Goal: Task Accomplishment & Management: Use online tool/utility

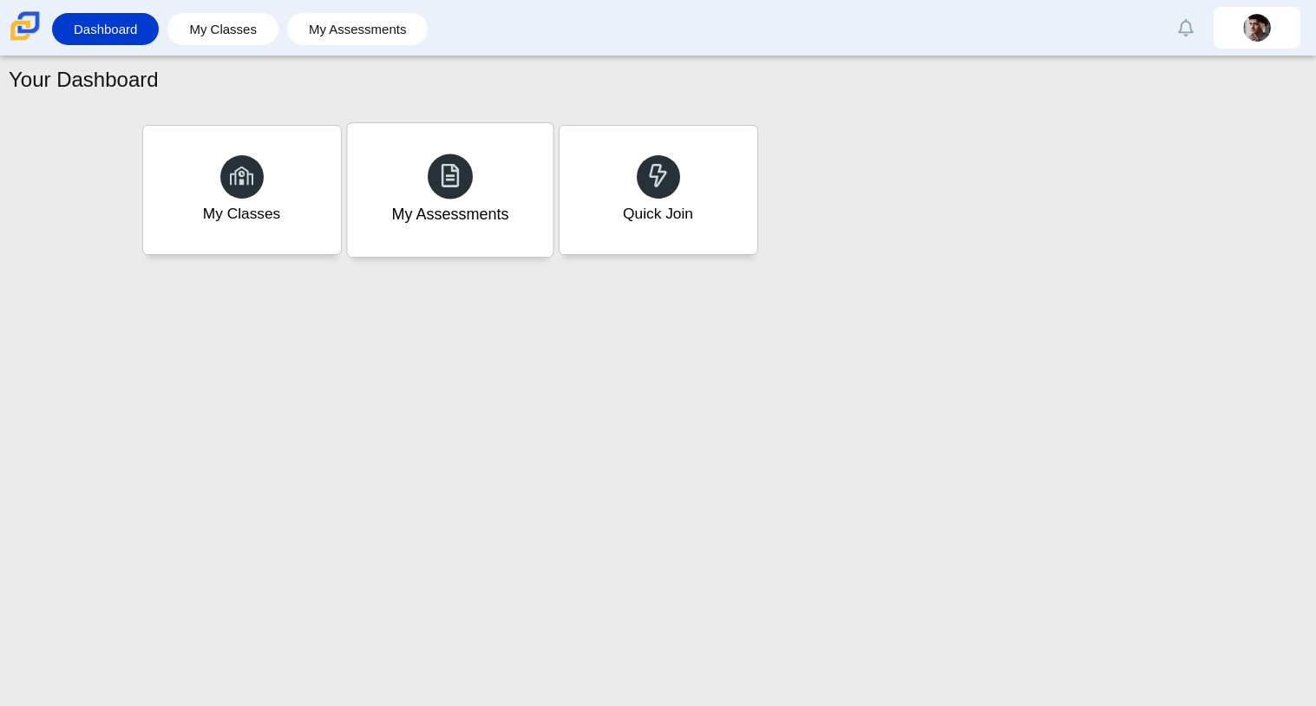
click at [434, 164] on div at bounding box center [450, 176] width 45 height 45
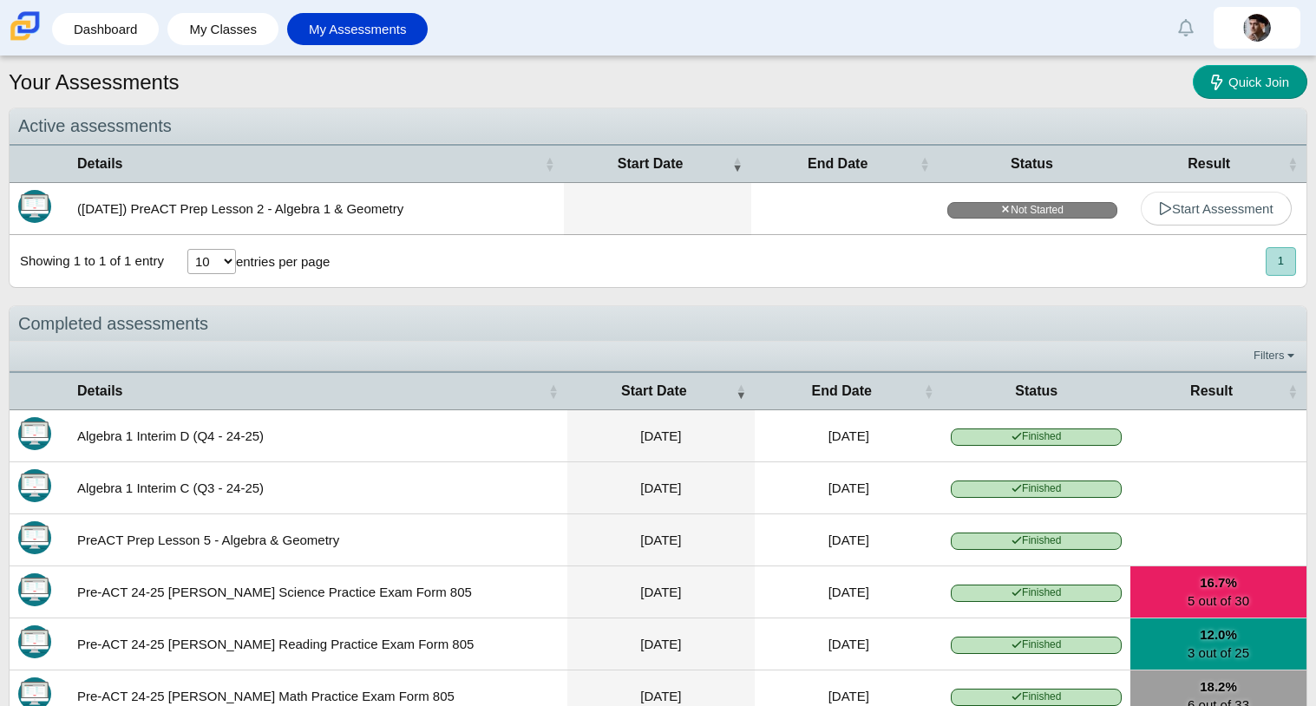
click at [210, 269] on select "10 25 50 100" at bounding box center [211, 261] width 49 height 25
click at [490, 270] on div "Showing 1 to 1 of 1 entry 10 25 50 100 entries per page « Prev 1 Next »" at bounding box center [658, 261] width 1297 height 52
click at [1195, 215] on span "Start Assessment" at bounding box center [1216, 208] width 115 height 15
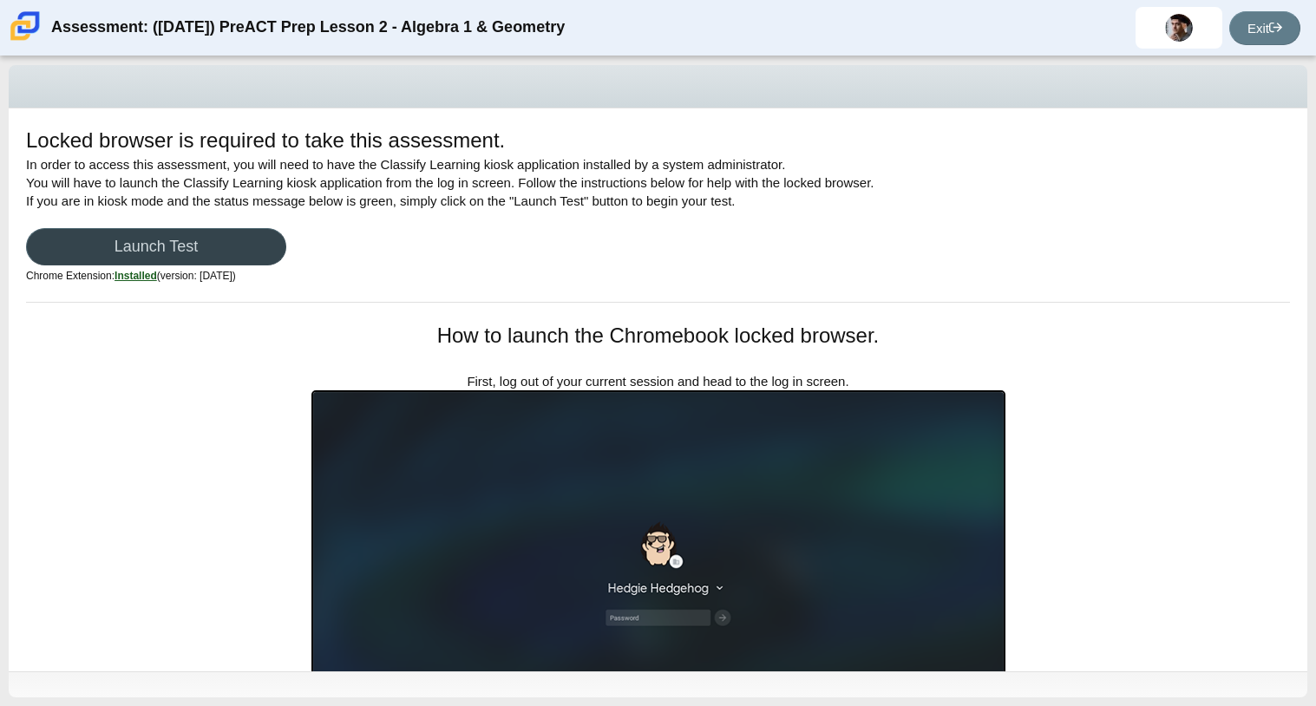
click at [70, 234] on link "Launch Test" at bounding box center [156, 246] width 260 height 37
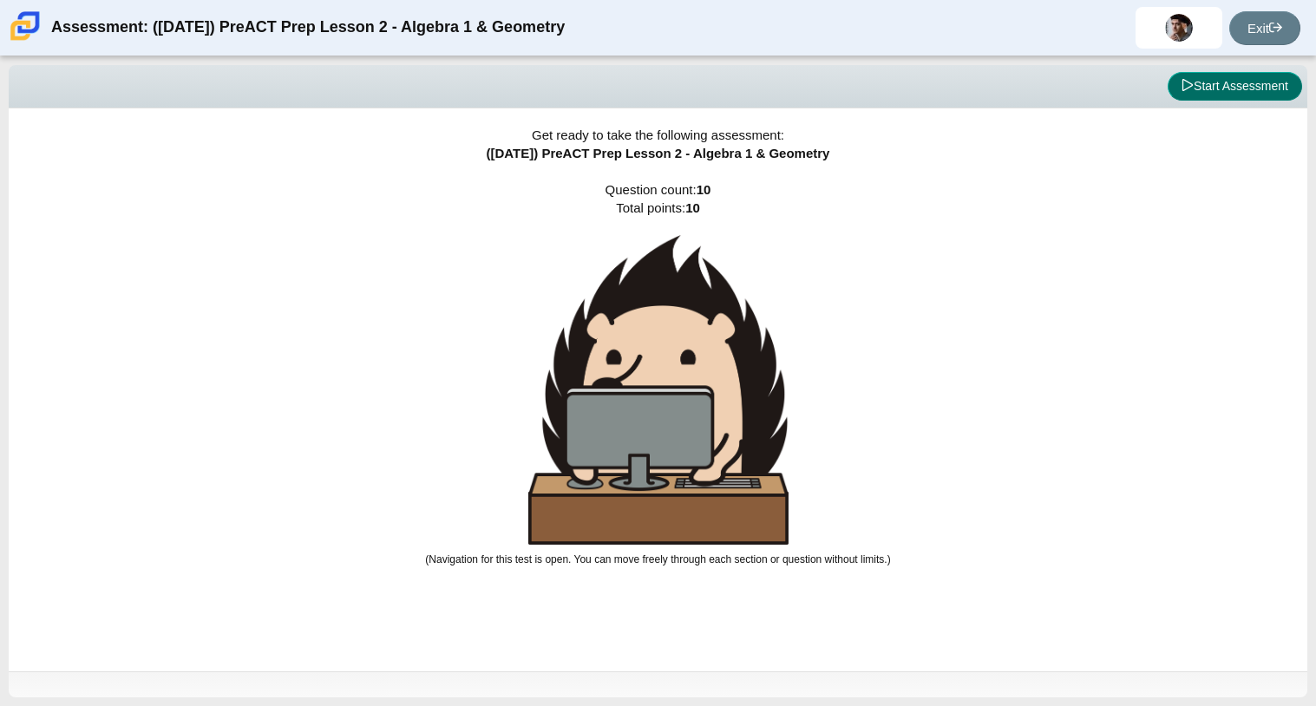
click at [1185, 82] on icon at bounding box center [1188, 85] width 10 height 12
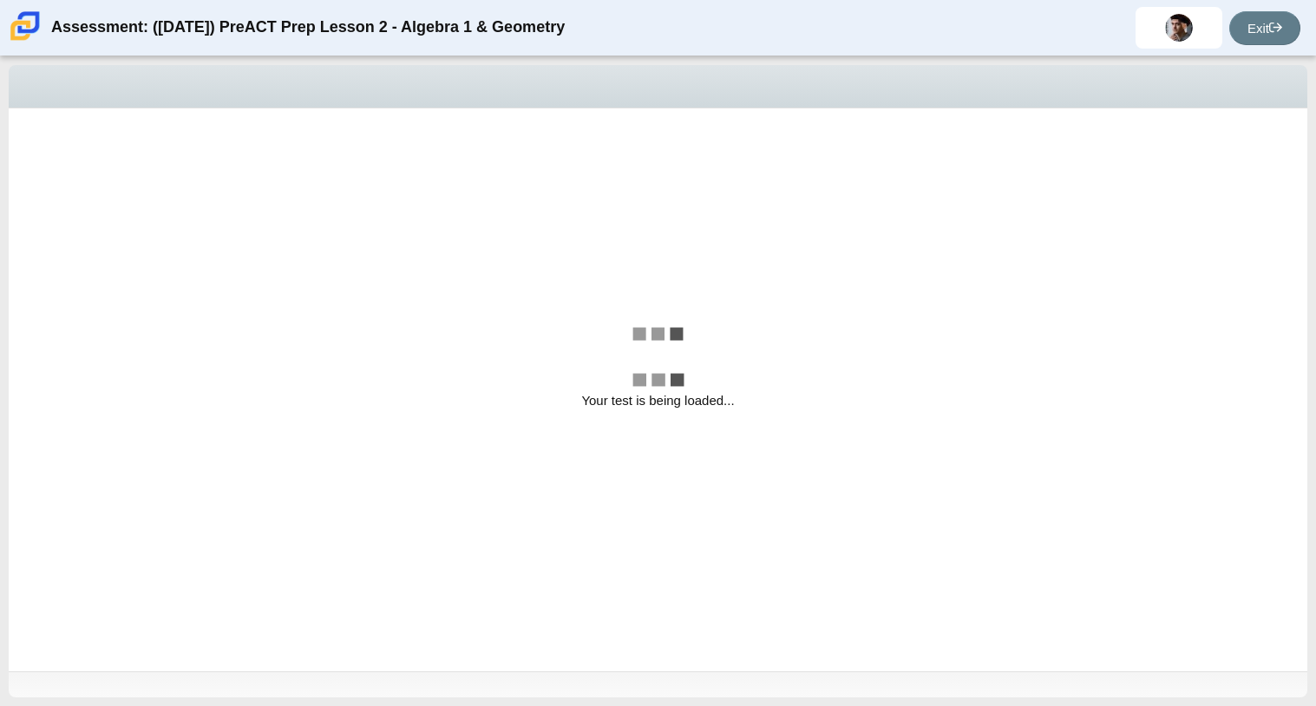
select select "bbf5d072-3e0b-44c4-9a12-6e7c9033f65b"
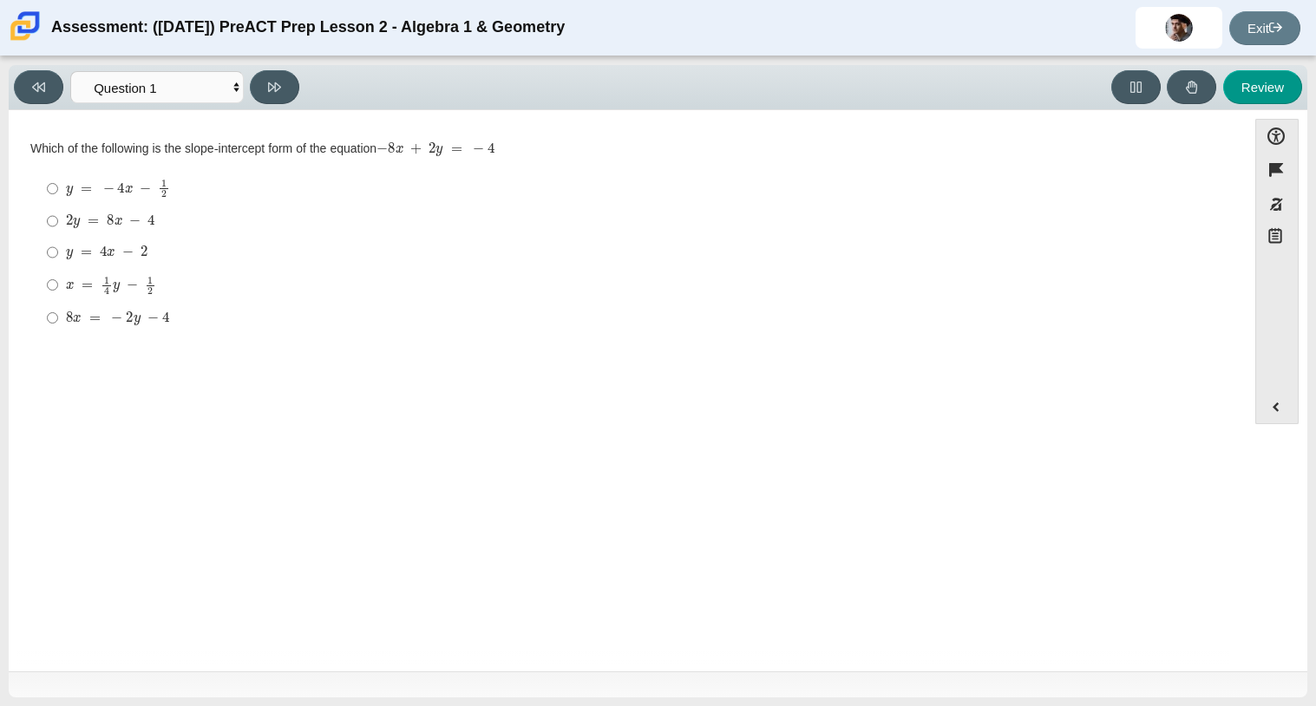
click at [143, 256] on mjx-c "Assessment items" at bounding box center [144, 251] width 7 height 10
click at [58, 257] on input "y = 4 x − 2 y = 4 x − 2" at bounding box center [52, 252] width 11 height 31
radio input "true"
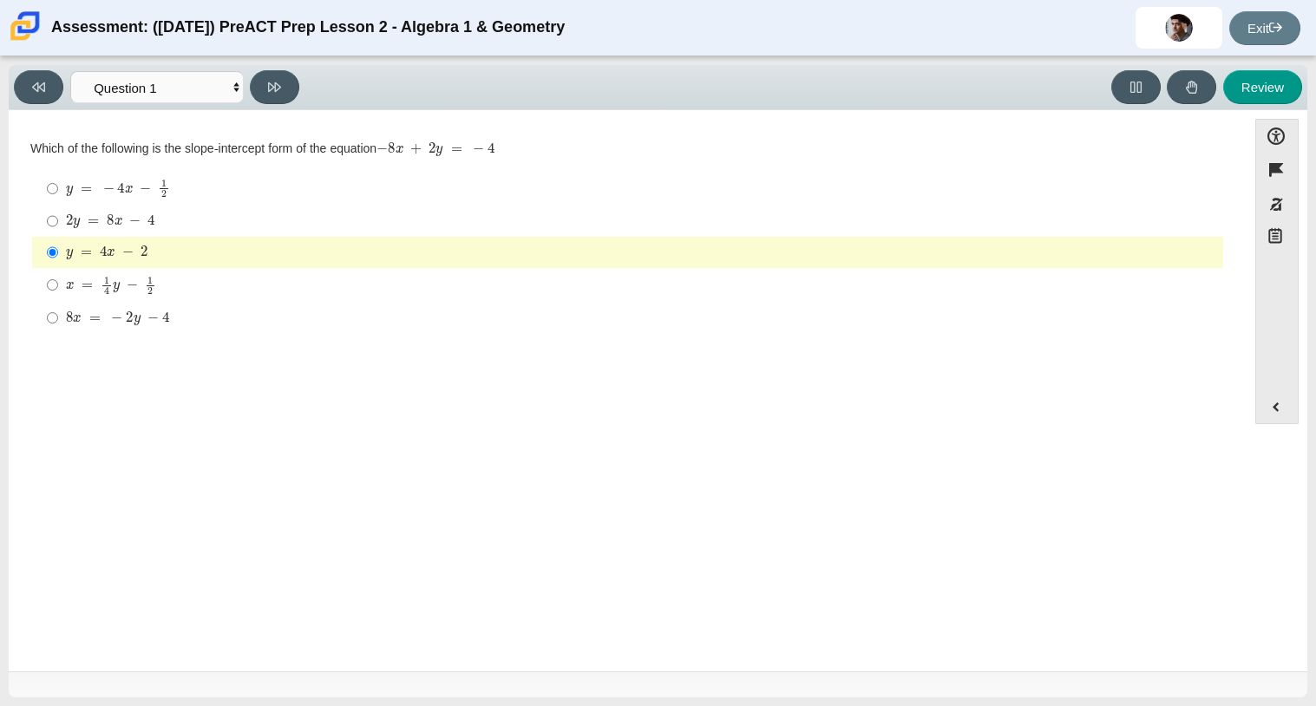
click at [143, 256] on mjx-c "Assessment items" at bounding box center [144, 251] width 7 height 10
click at [58, 257] on input "y = 4 x − 2 y = 4 x − 2" at bounding box center [52, 252] width 11 height 31
click at [284, 93] on button at bounding box center [274, 87] width 49 height 34
select select "ed62e223-81bd-4cbf-ab48-ab975844bd1f"
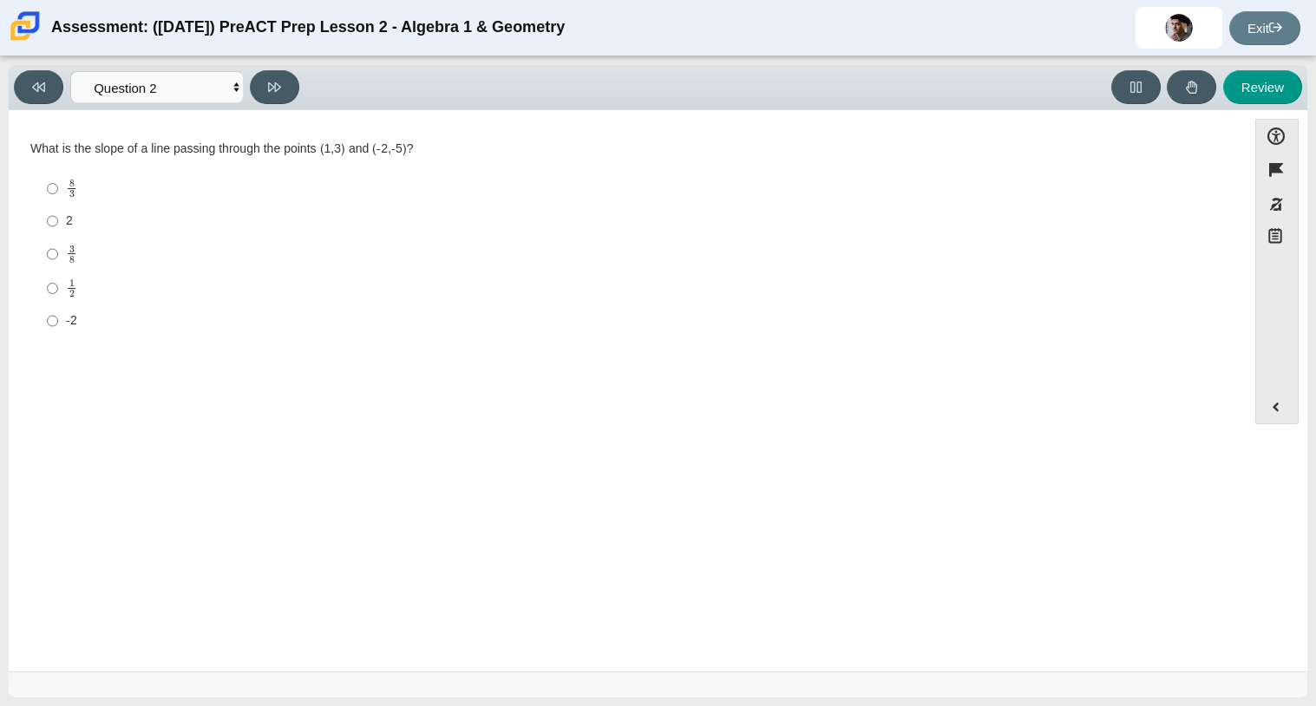
click at [72, 285] on mjx-c "Assessment items" at bounding box center [71, 282] width 5 height 7
click at [58, 285] on input "1 2 1 half" at bounding box center [52, 289] width 11 height 34
radio input "true"
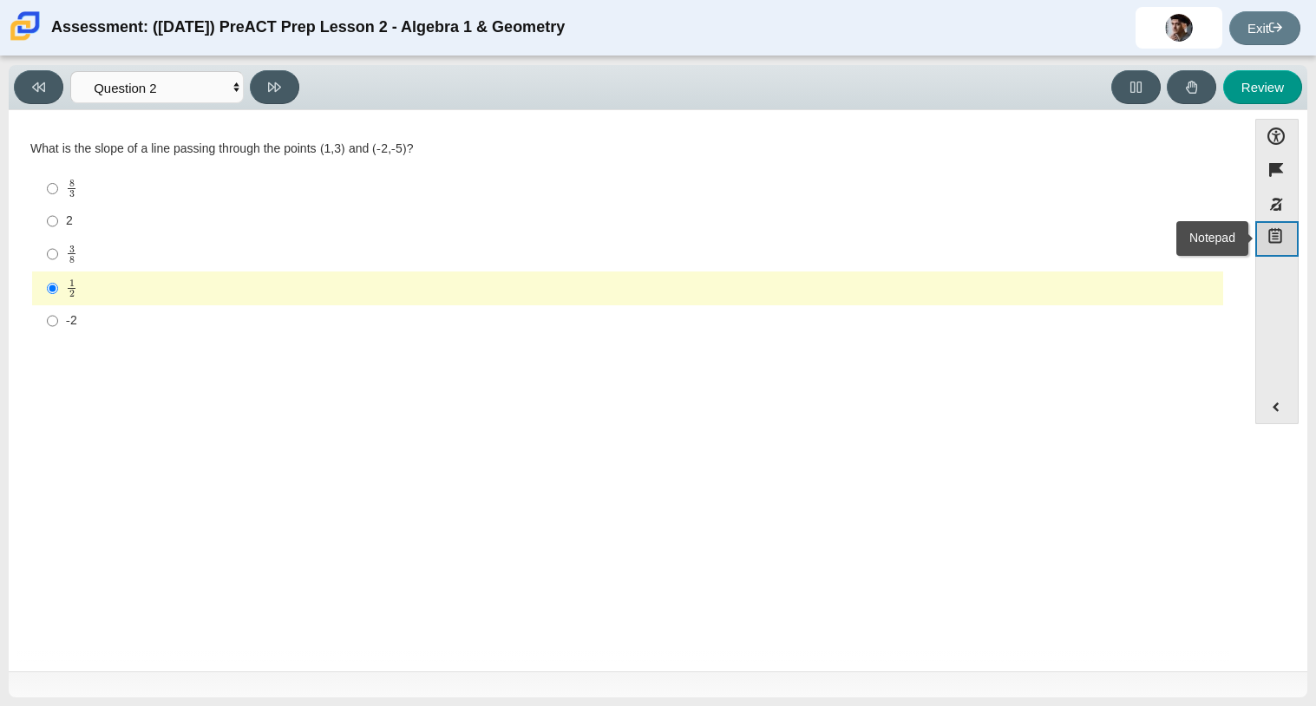
click at [1263, 237] on button "Notepad" at bounding box center [1276, 239] width 43 height 36
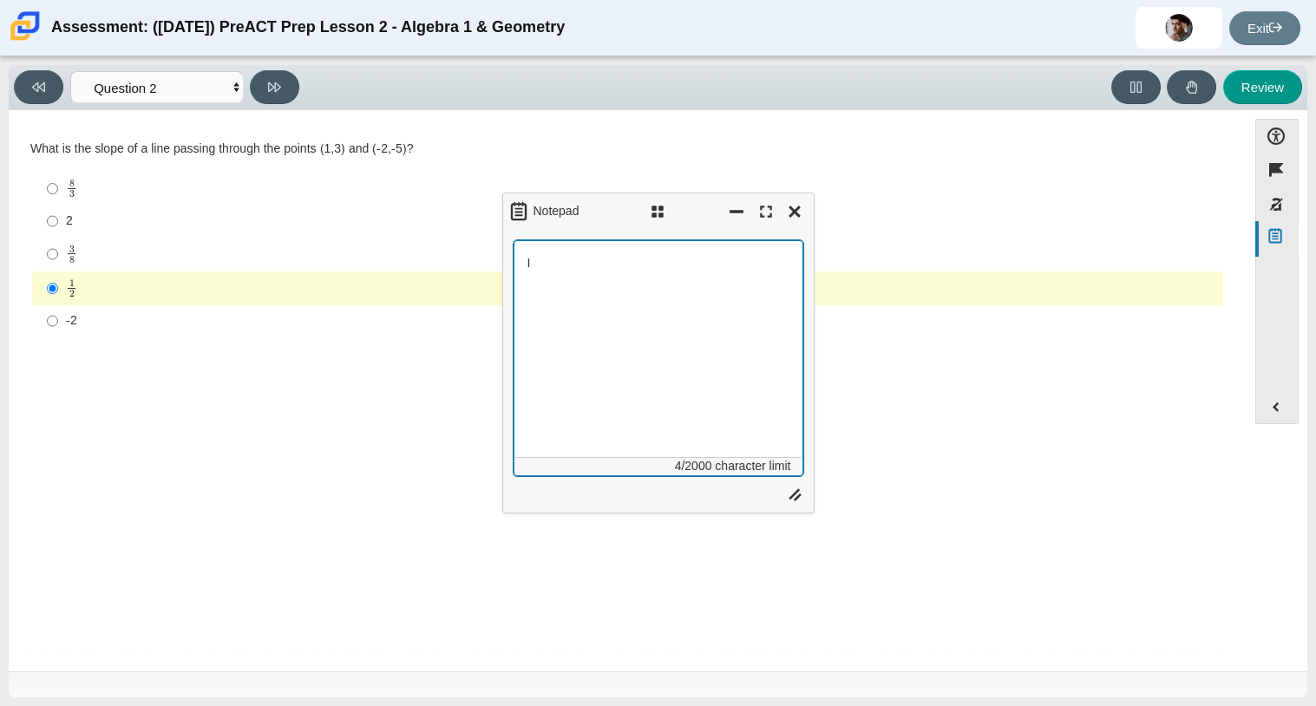
type textarea "I"
type textarea "LOW TAPER FADE LOW TAPER FADE LOW taper fade low taper fade low taper fade low …"
click at [795, 223] on button "Close" at bounding box center [796, 212] width 26 height 26
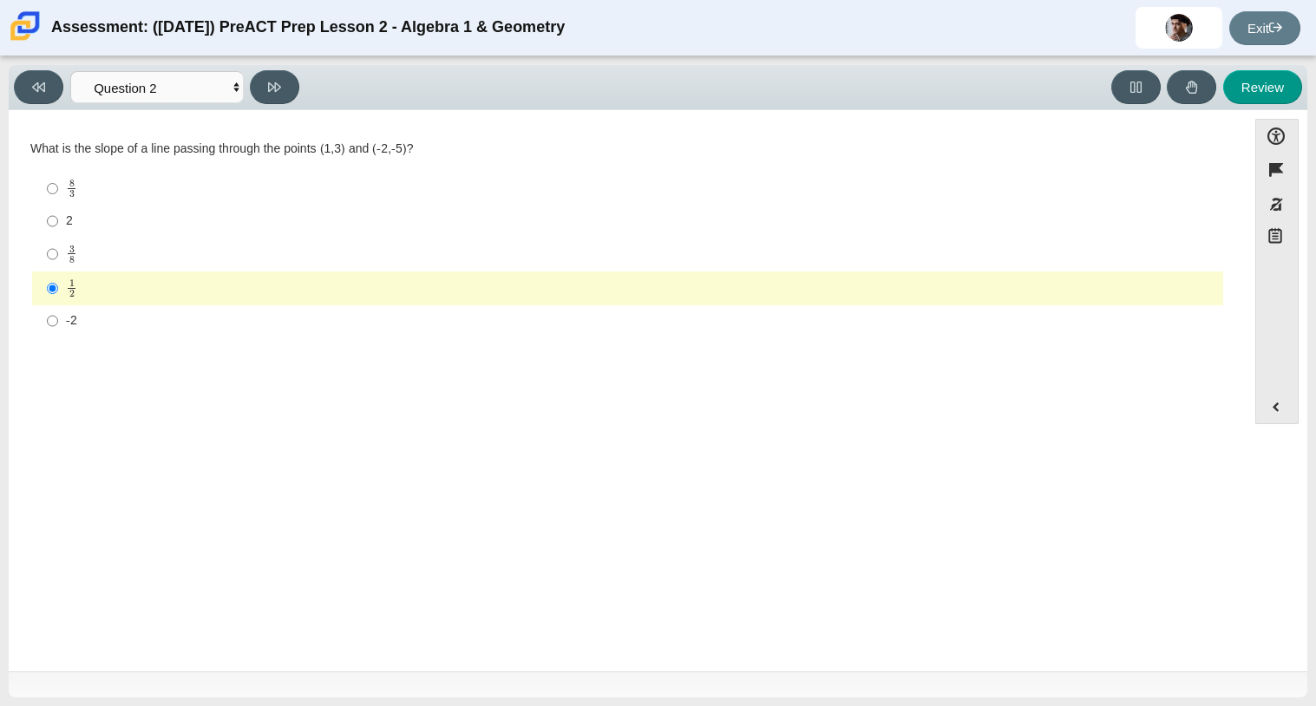
click at [194, 209] on label "2 2" at bounding box center [629, 221] width 1189 height 31
click at [58, 209] on input "2 2" at bounding box center [52, 221] width 11 height 31
radio input "true"
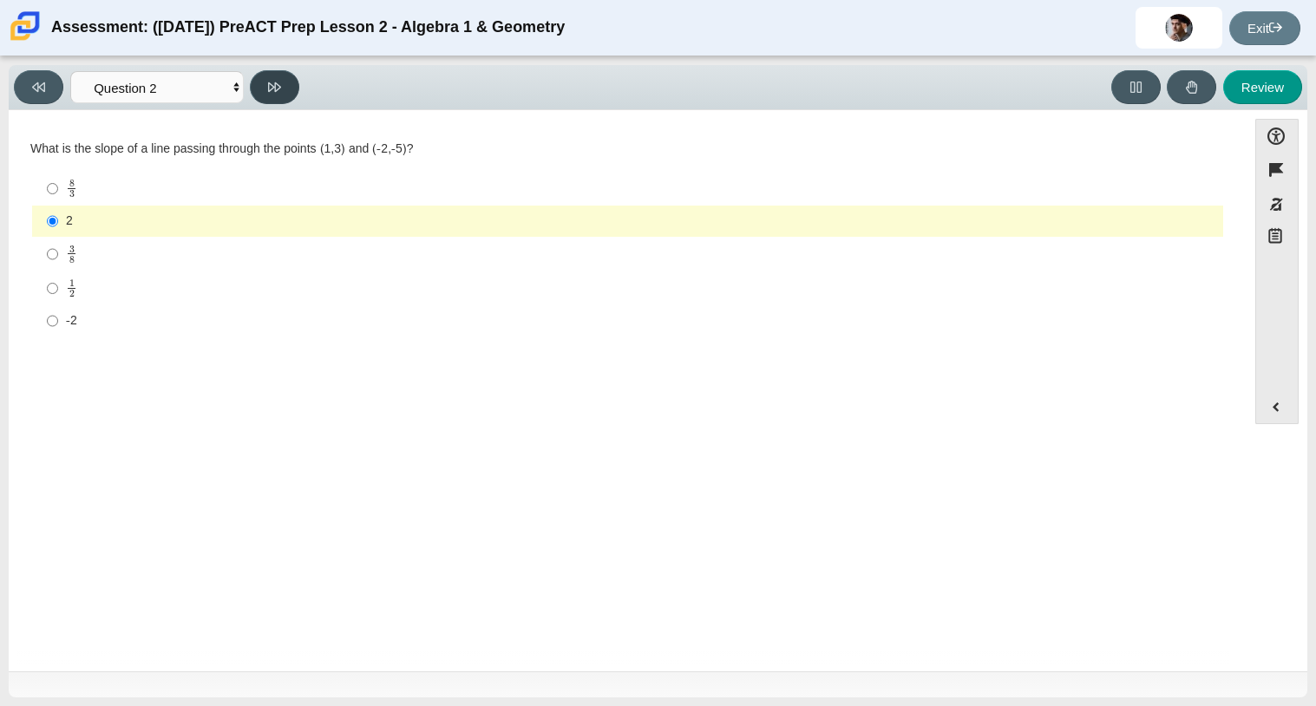
click at [271, 83] on icon at bounding box center [274, 87] width 13 height 10
select select "97f4f5fa-a52e-4fed-af51-565bfcdf47cb"
